Goal: Task Accomplishment & Management: Manage account settings

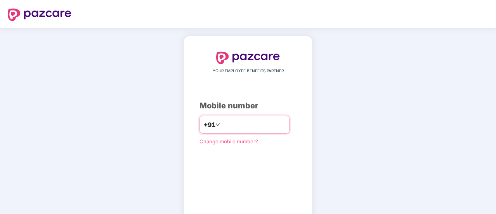
click at [224, 125] on input "number" at bounding box center [253, 124] width 64 height 12
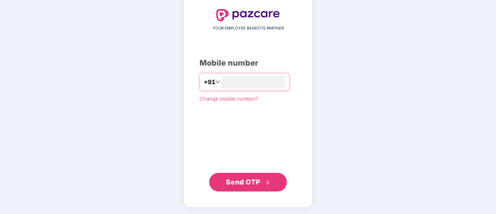
type input "**********"
click at [252, 178] on span "Send OTP" at bounding box center [243, 181] width 35 height 8
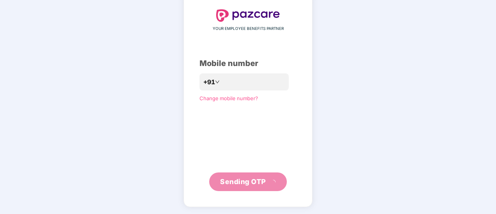
scroll to position [39, 0]
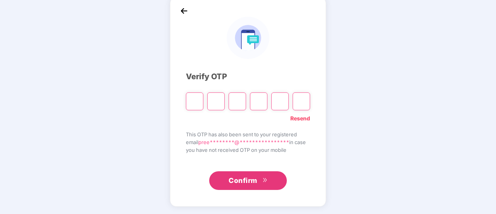
click at [189, 104] on input "Please enter verification code. Digit 1" at bounding box center [194, 101] width 17 height 18
type input "*"
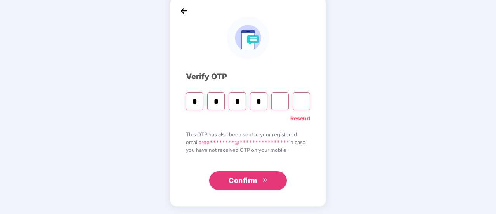
type input "*"
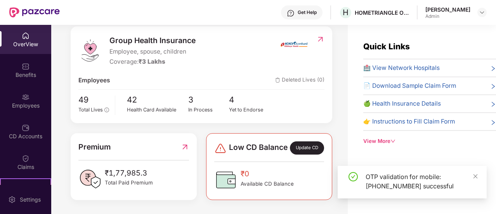
scroll to position [102, 0]
